Goal: Find contact information: Find contact information

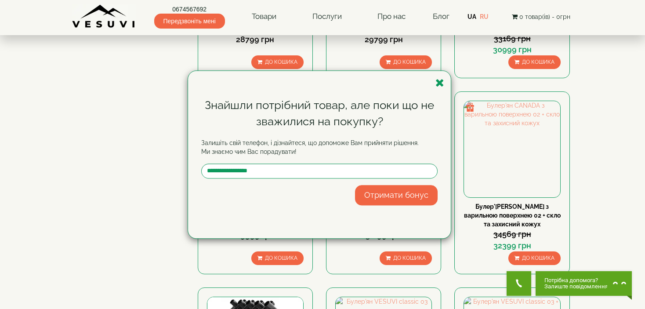
scroll to position [577, 0]
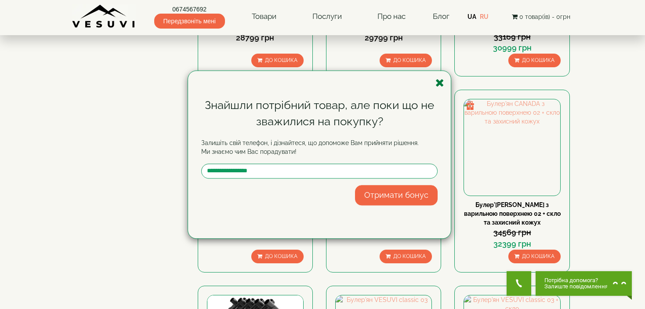
click at [442, 79] on icon "button" at bounding box center [439, 82] width 9 height 11
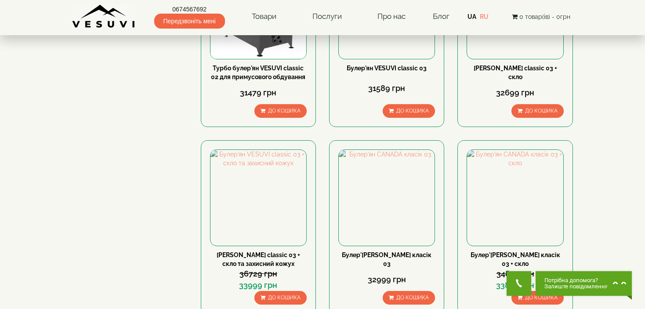
scroll to position [912, 0]
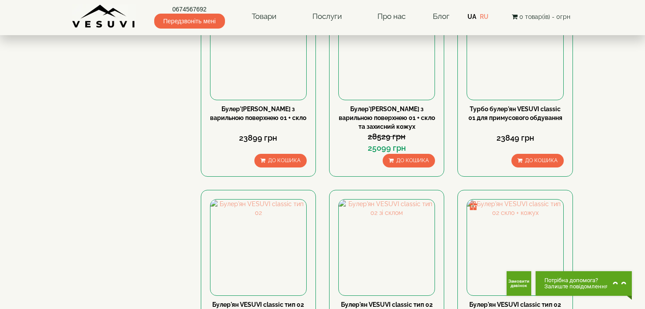
scroll to position [861, 0]
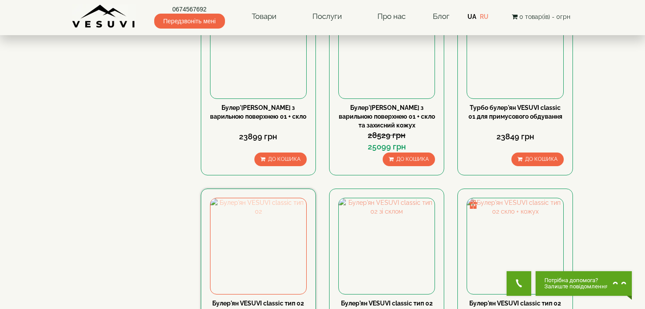
click at [265, 198] on img at bounding box center [258, 246] width 96 height 96
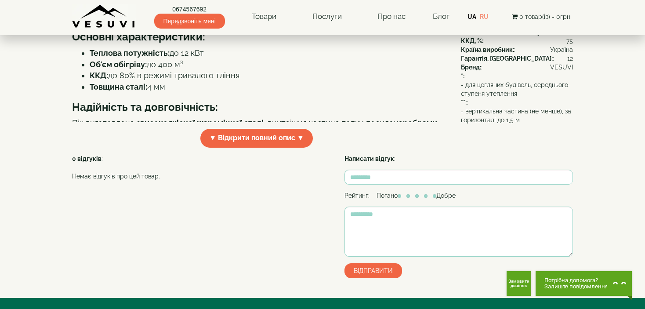
scroll to position [271, 0]
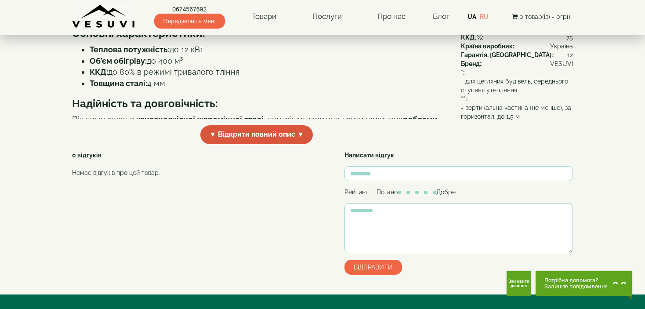
click at [275, 144] on span "▼ Відкрити повний опис ▼" at bounding box center [256, 134] width 112 height 19
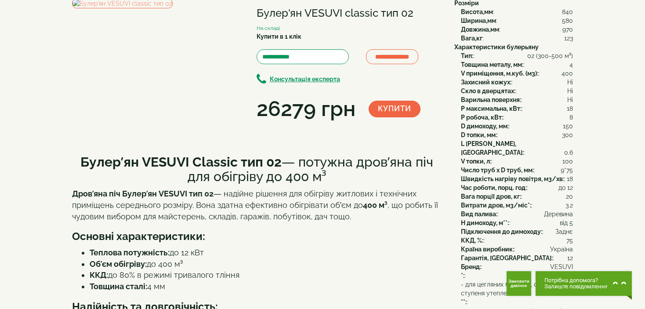
scroll to position [0, 0]
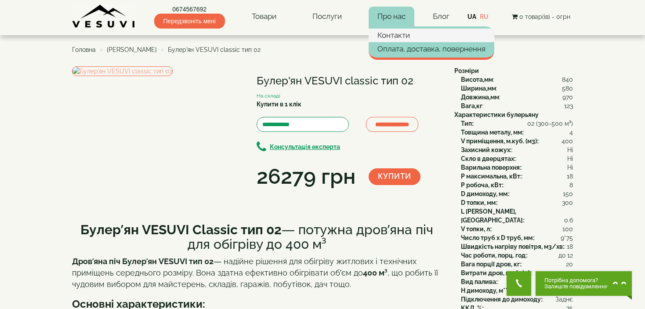
click at [396, 34] on link "Контакти" at bounding box center [431, 35] width 126 height 13
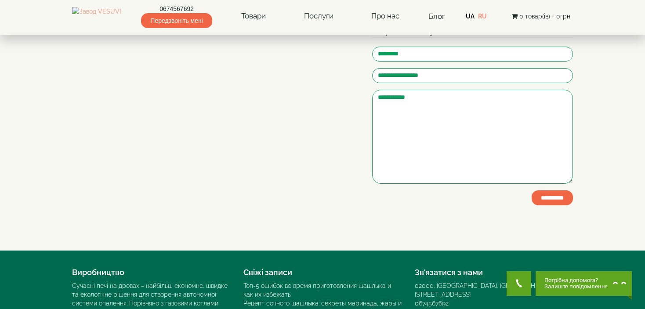
scroll to position [140, 0]
